Goal: Transaction & Acquisition: Download file/media

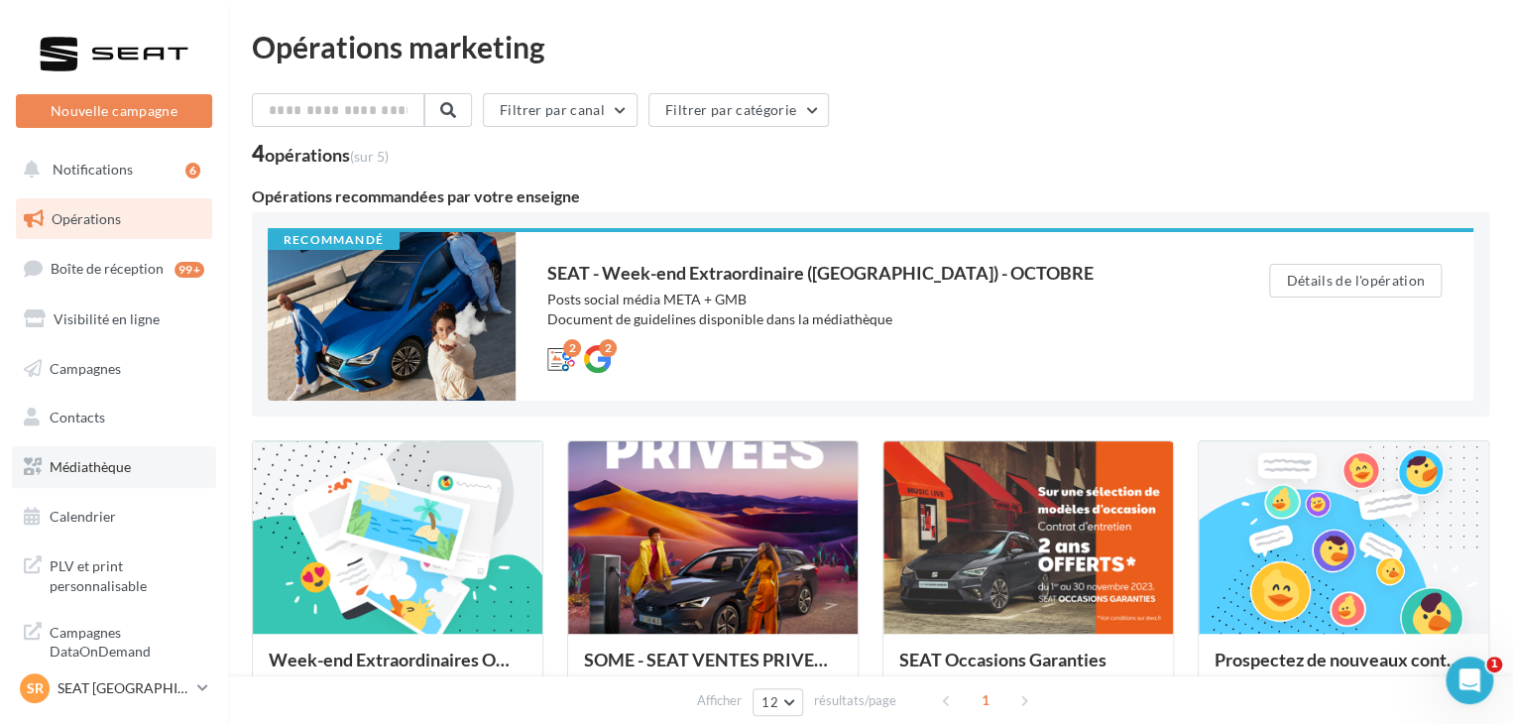
click at [139, 455] on link "Médiathèque" at bounding box center [114, 467] width 204 height 42
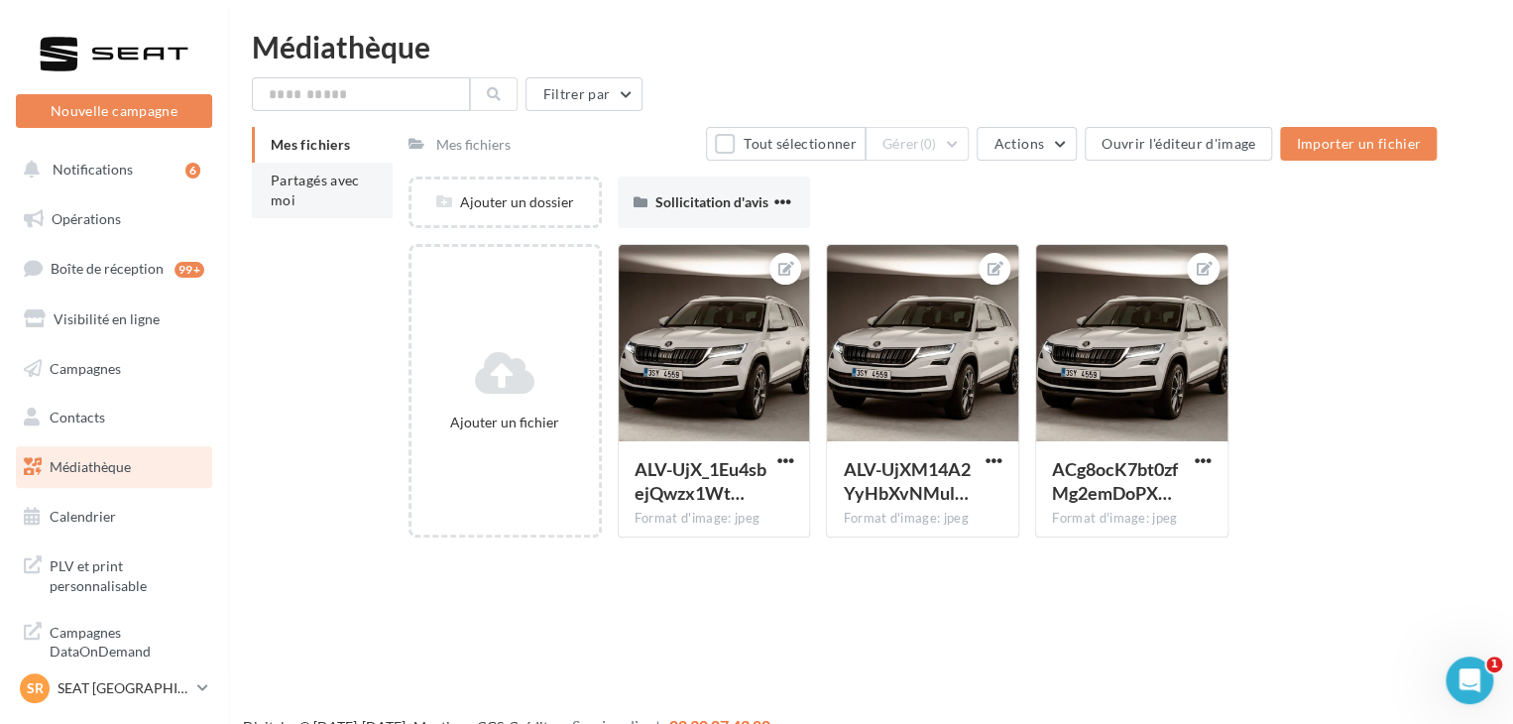
click at [357, 195] on li "Partagés avec moi" at bounding box center [322, 191] width 141 height 56
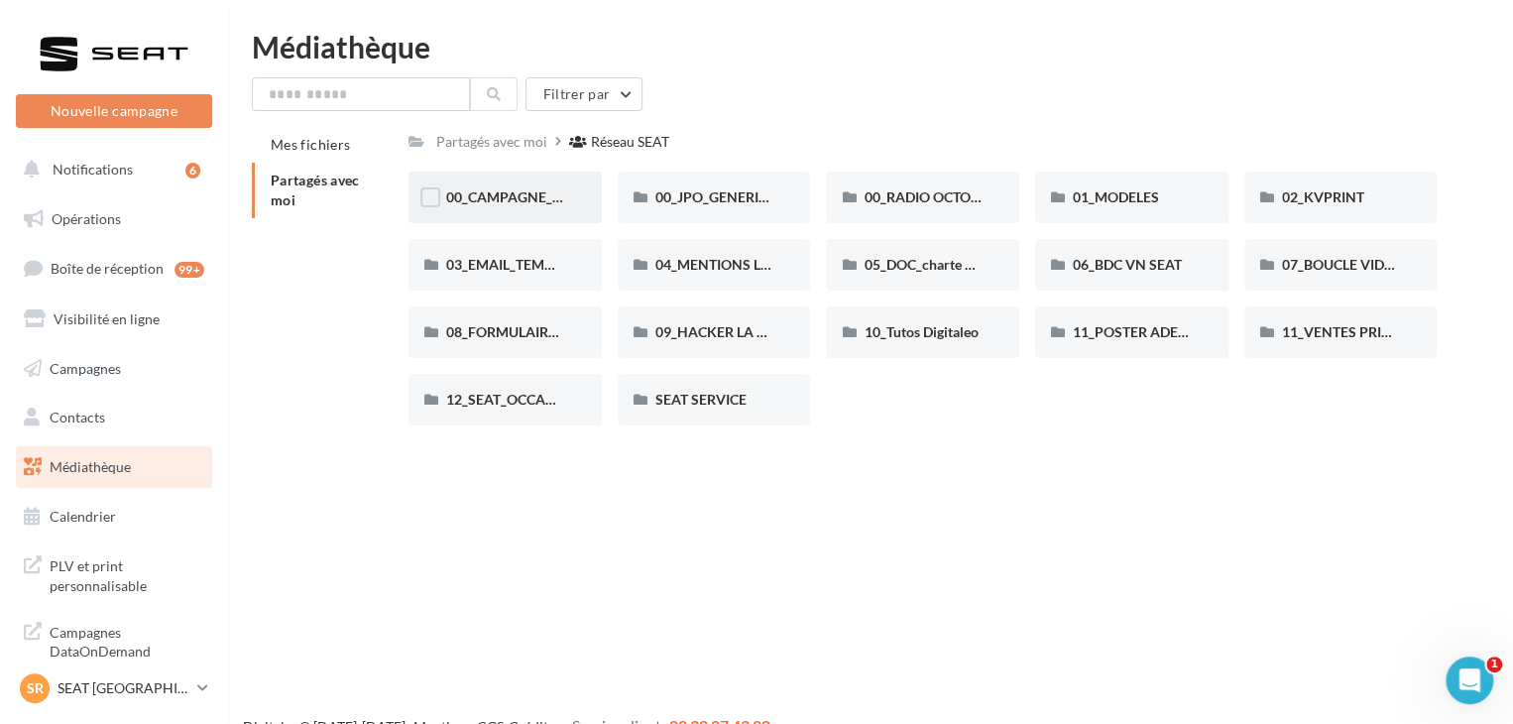
click at [489, 186] on div "00_CAMPAGNE_OCTOBRE" at bounding box center [505, 198] width 193 height 52
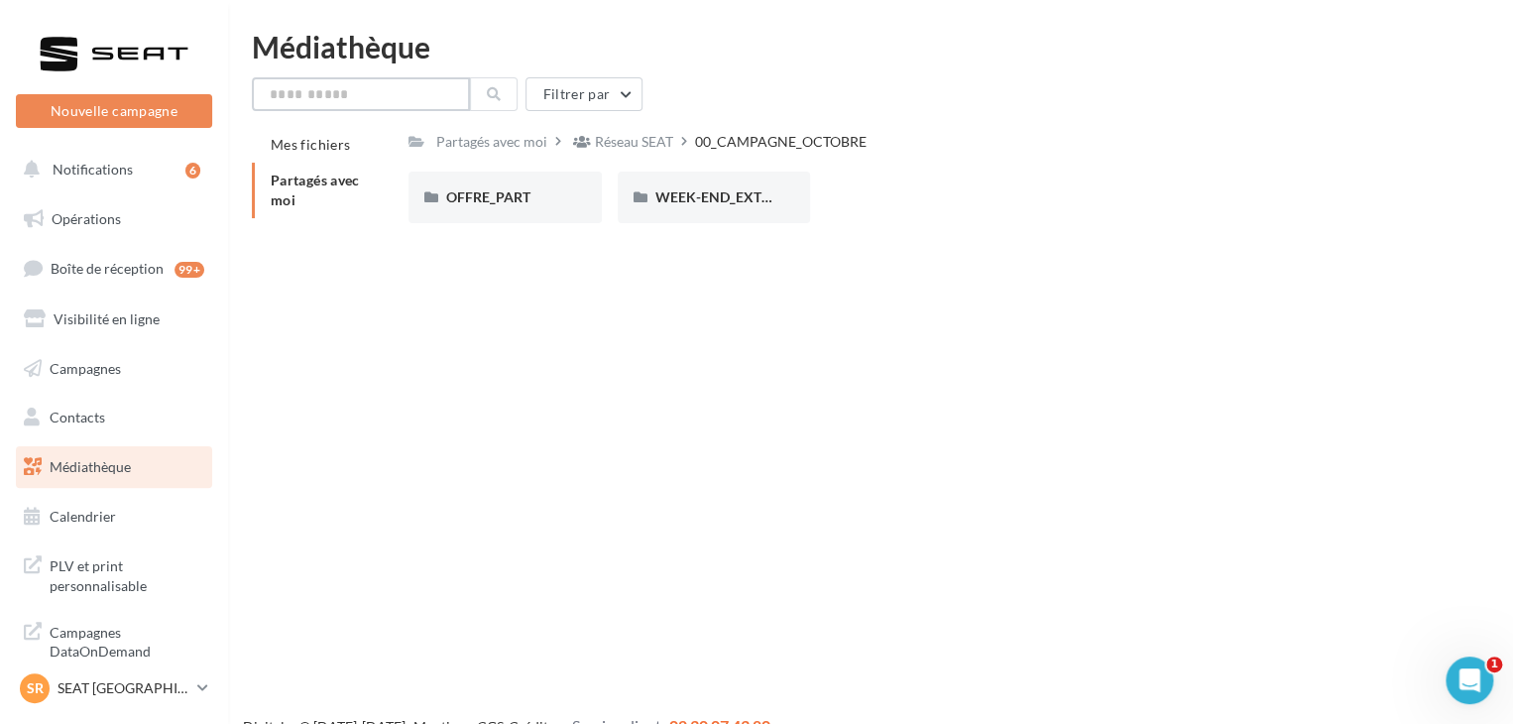
click at [377, 95] on input "text" at bounding box center [361, 94] width 218 height 34
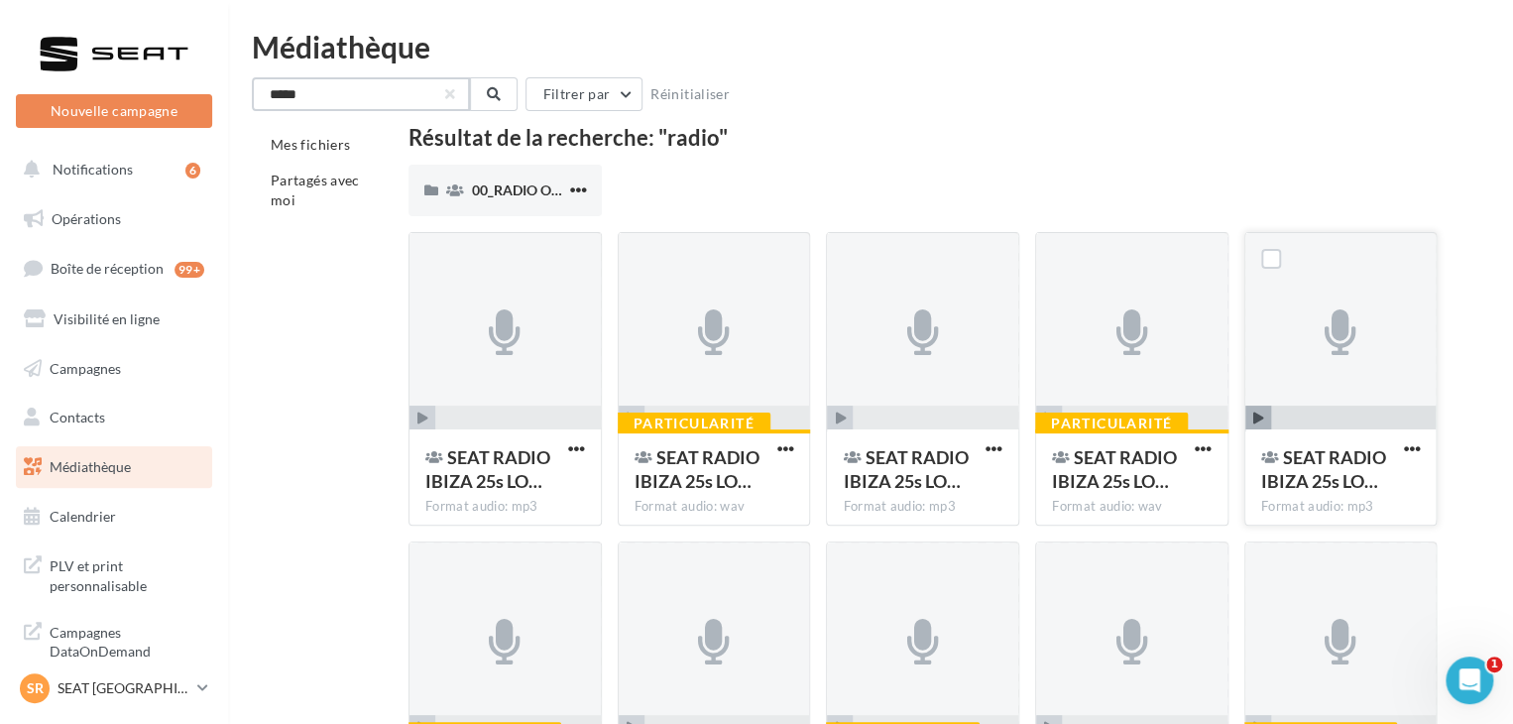
type input "*****"
click at [1263, 418] on icon "button" at bounding box center [1259, 419] width 11 height 12
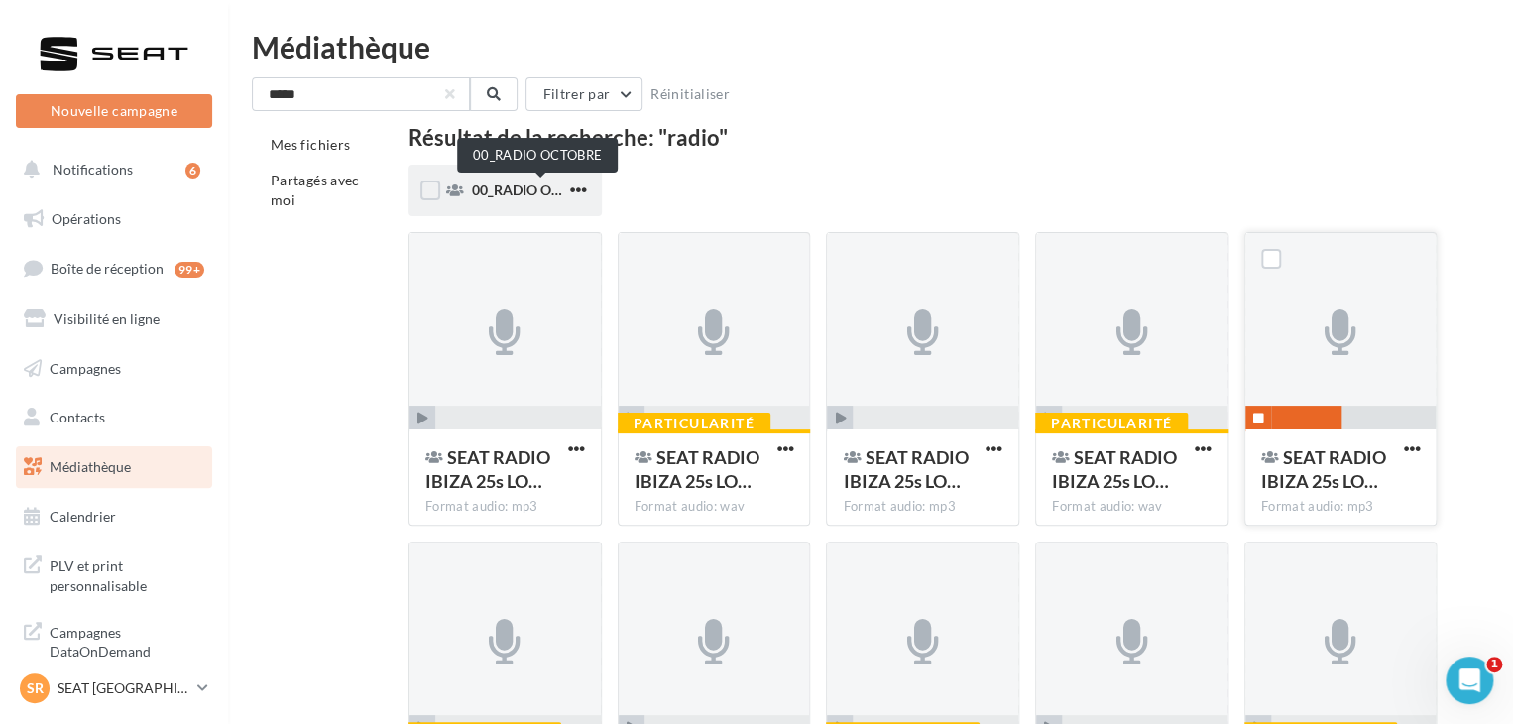
click at [536, 187] on span "00_RADIO OCTOBRE" at bounding box center [538, 189] width 132 height 17
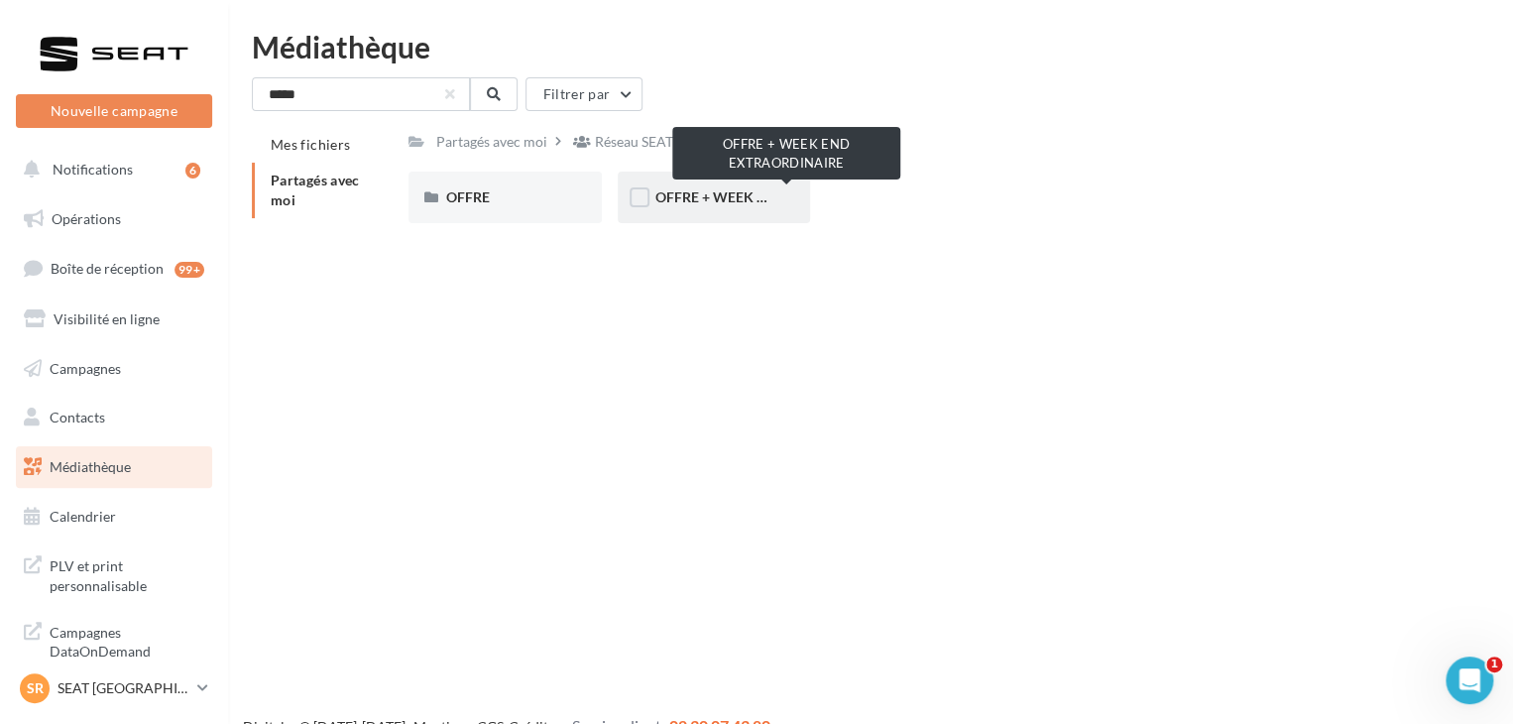
click at [715, 193] on span "OFFRE + WEEK END EXTRAORDINAIRE" at bounding box center [782, 196] width 253 height 17
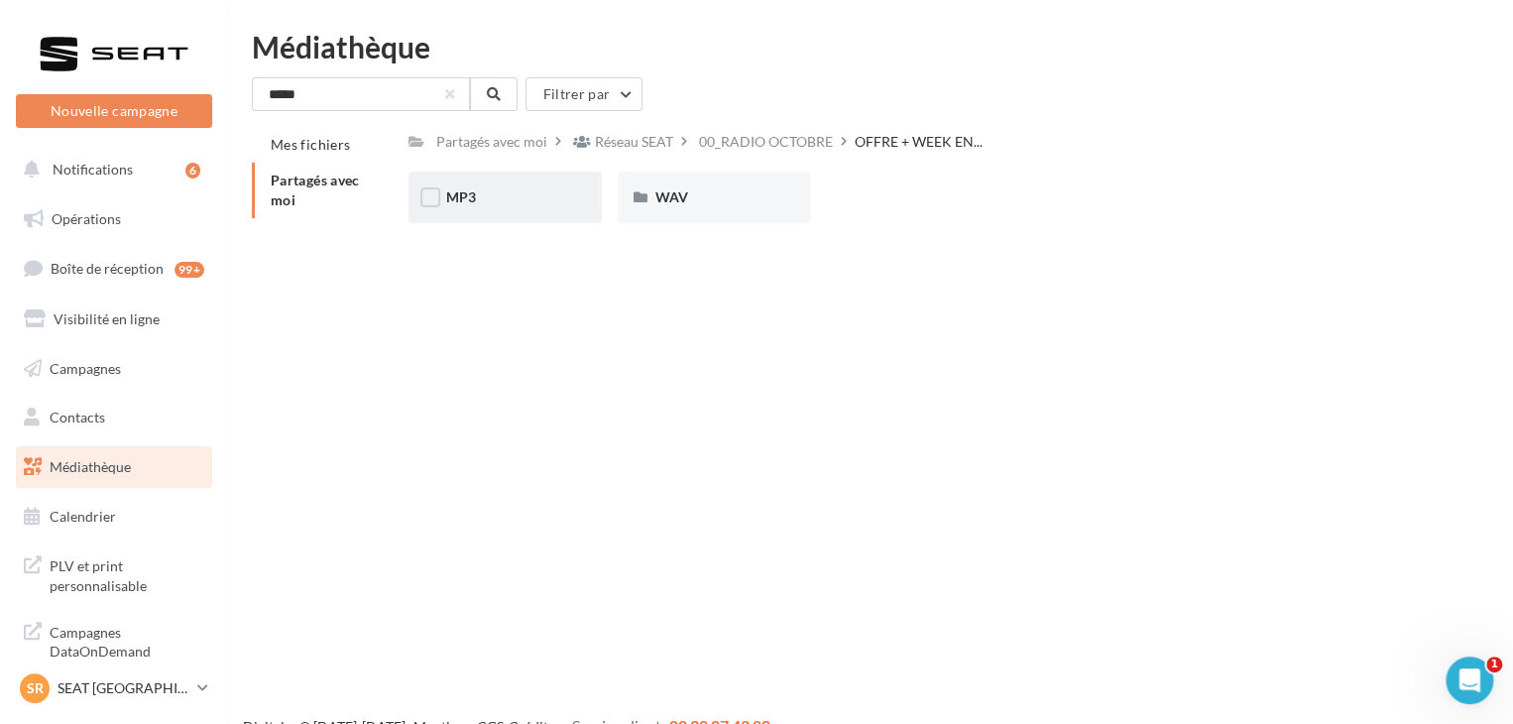
click at [484, 191] on div "MP3" at bounding box center [505, 197] width 118 height 20
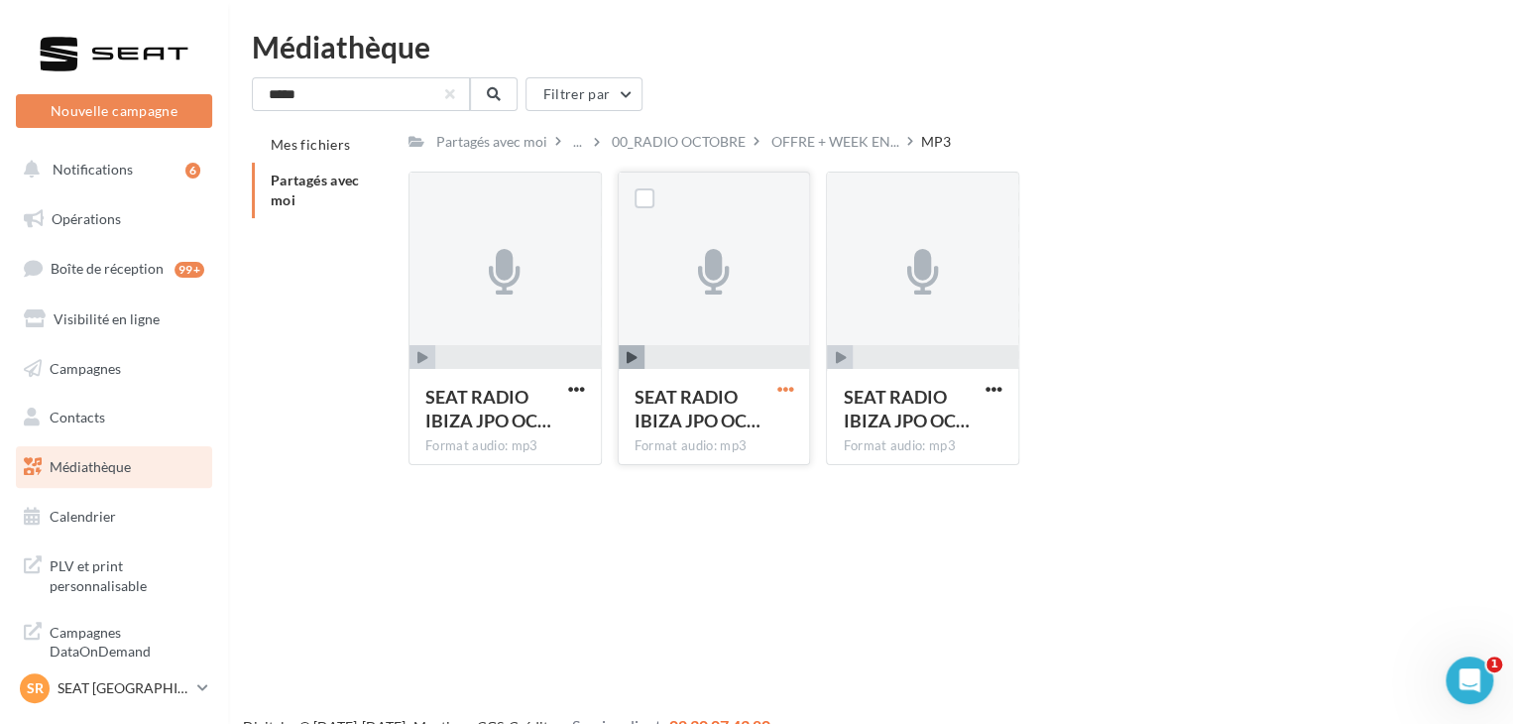
click at [787, 390] on span "button" at bounding box center [785, 389] width 17 height 17
click at [726, 424] on button "Télécharger" at bounding box center [698, 429] width 198 height 52
